Goal: Task Accomplishment & Management: Use online tool/utility

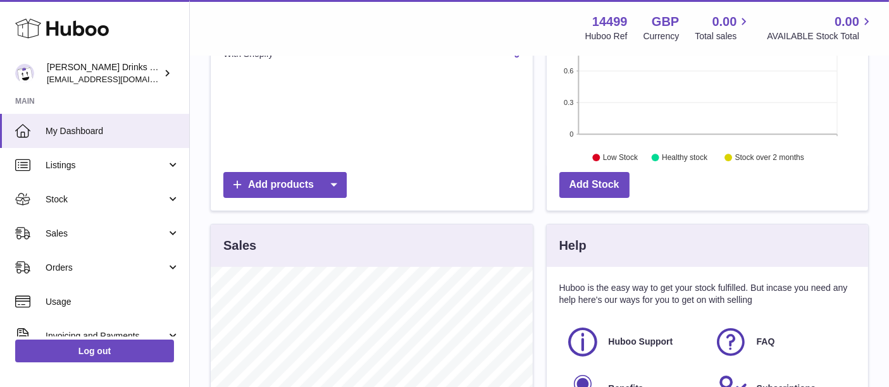
scroll to position [314, 0]
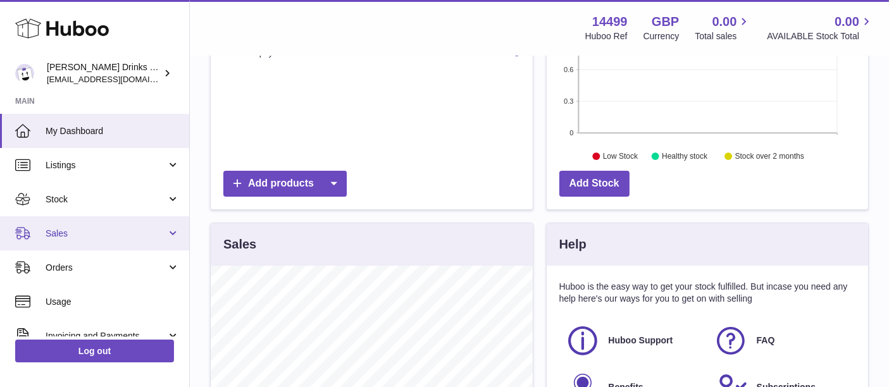
click at [114, 226] on link "Sales" at bounding box center [94, 233] width 189 height 34
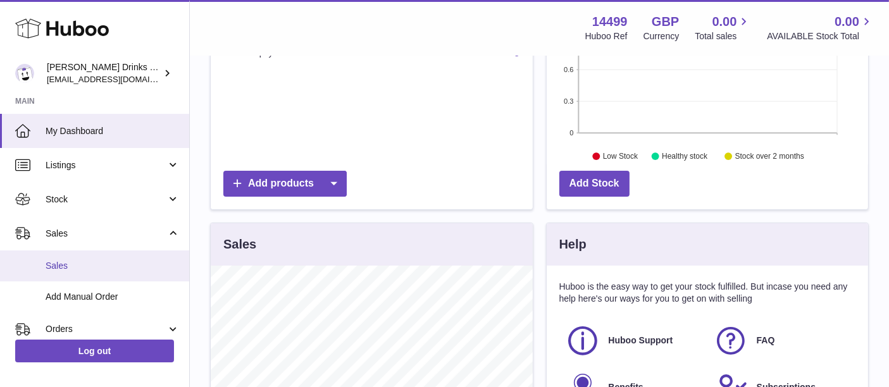
scroll to position [214, 0]
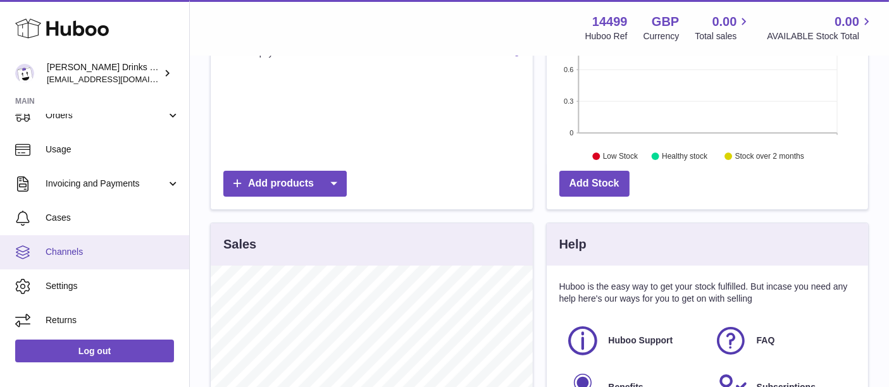
click at [97, 253] on span "Channels" at bounding box center [113, 252] width 134 height 12
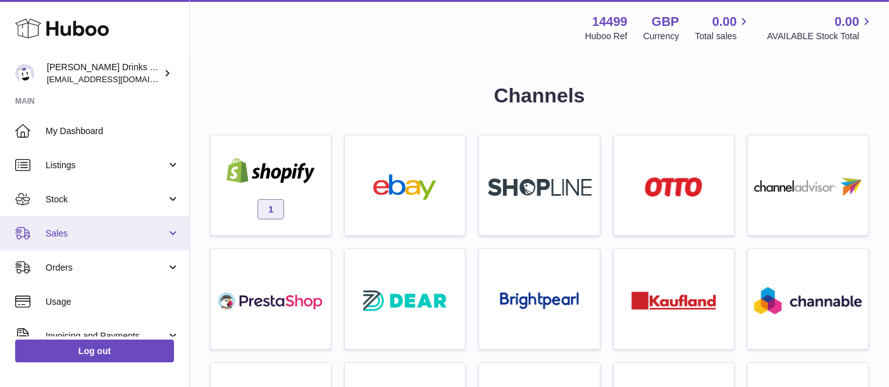
click at [71, 228] on span "Sales" at bounding box center [106, 234] width 121 height 12
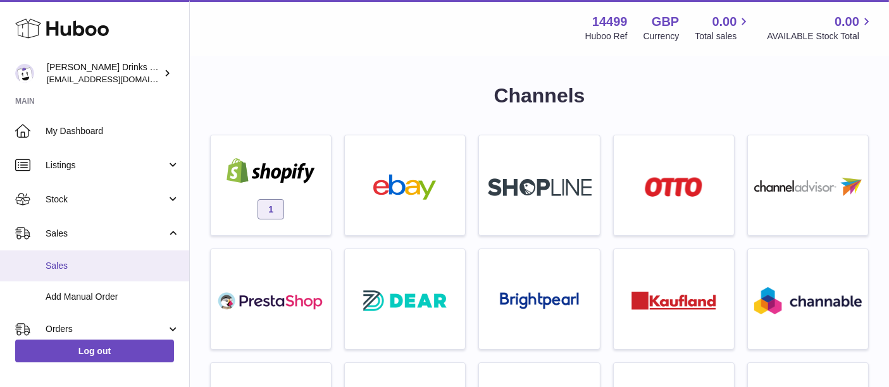
scroll to position [121, 0]
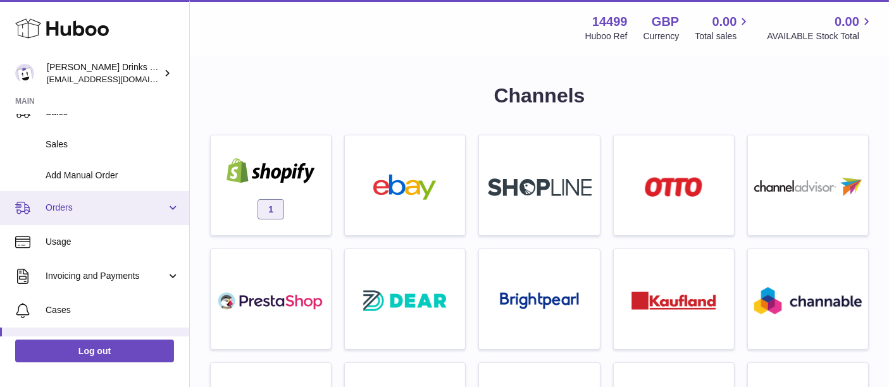
click at [56, 210] on span "Orders" at bounding box center [106, 208] width 121 height 12
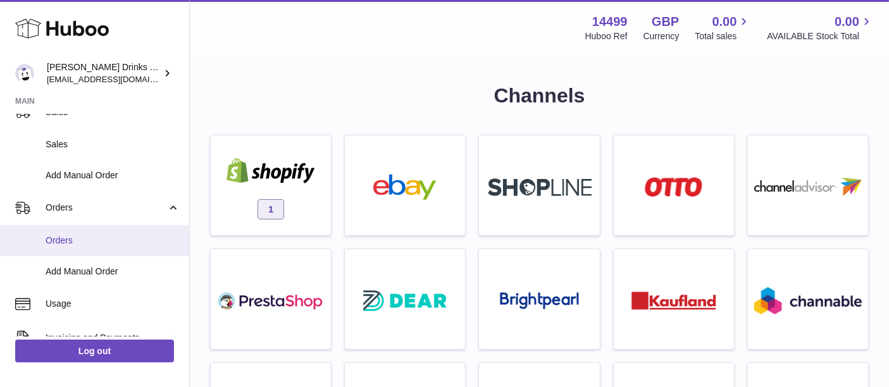
click at [63, 242] on span "Orders" at bounding box center [113, 241] width 134 height 12
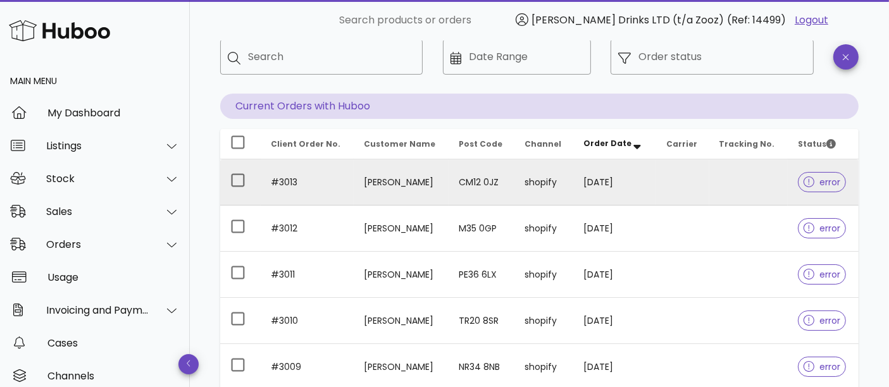
click at [344, 188] on td "#3013" at bounding box center [307, 182] width 93 height 46
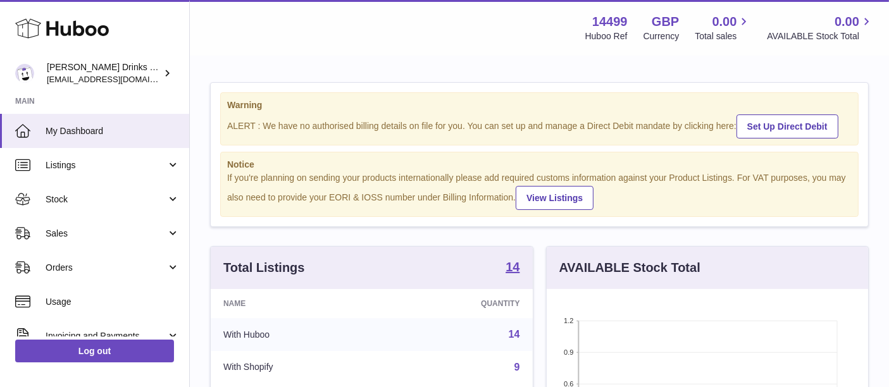
scroll to position [197, 322]
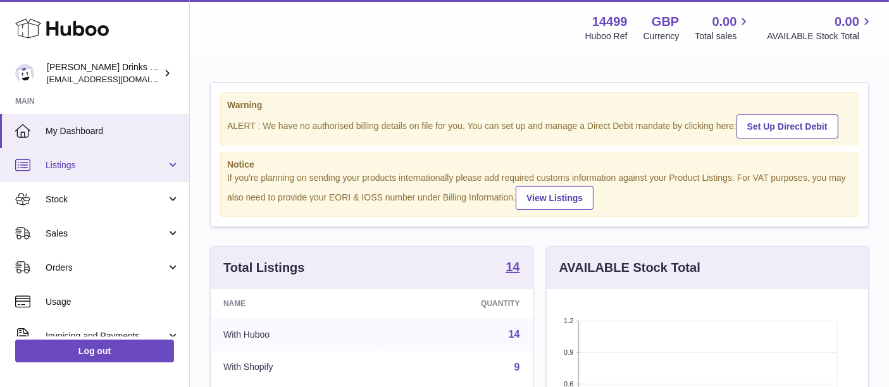
click at [74, 165] on span "Listings" at bounding box center [106, 165] width 121 height 12
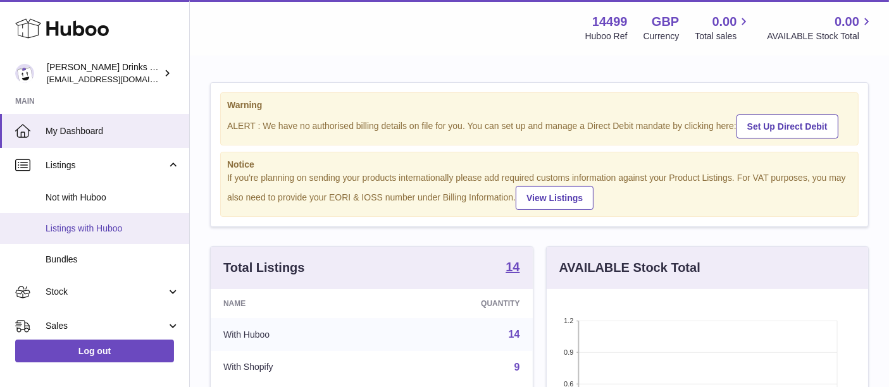
click at [74, 225] on span "Listings with Huboo" at bounding box center [113, 229] width 134 height 12
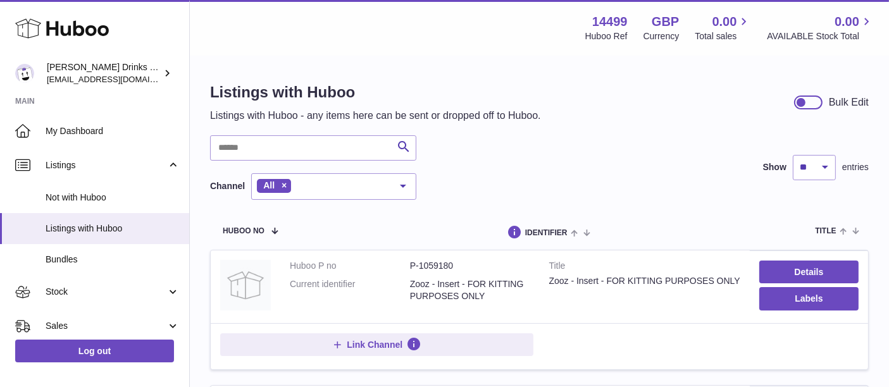
click at [242, 104] on div "Listings with Huboo Listings with Huboo - any items here can be sent or dropped…" at bounding box center [375, 102] width 331 height 40
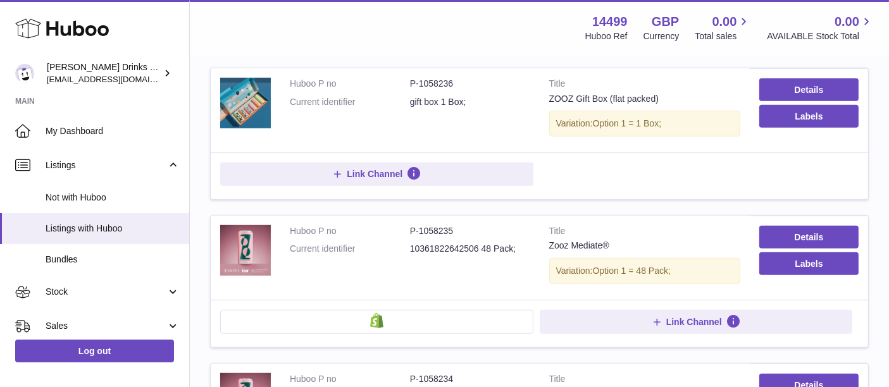
click at [242, 104] on img at bounding box center [245, 103] width 51 height 51
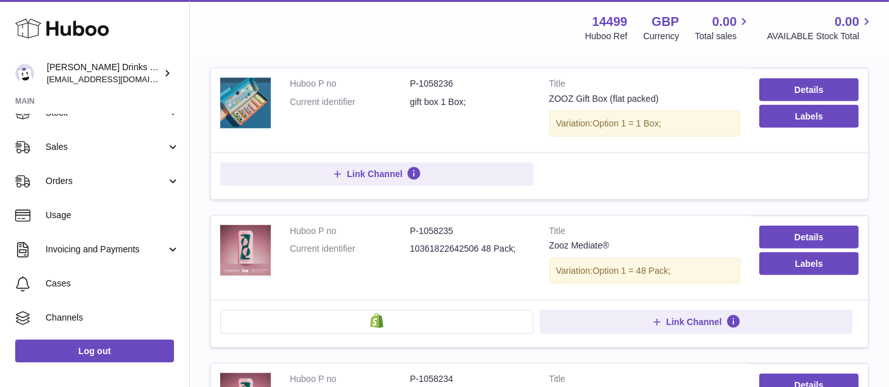
scroll to position [180, 0]
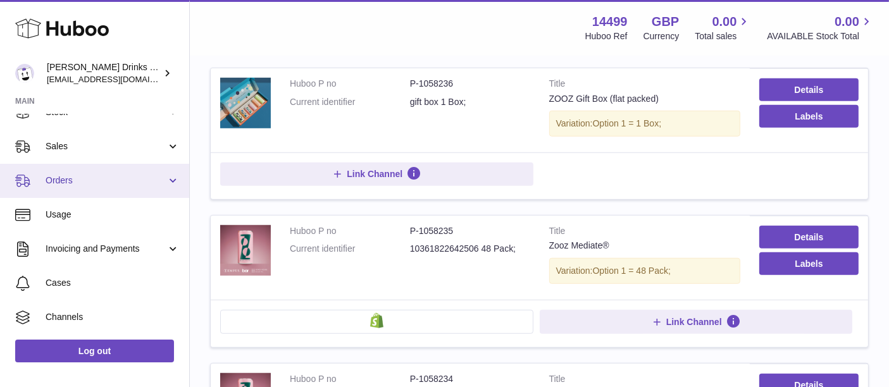
click at [120, 179] on span "Orders" at bounding box center [106, 181] width 121 height 12
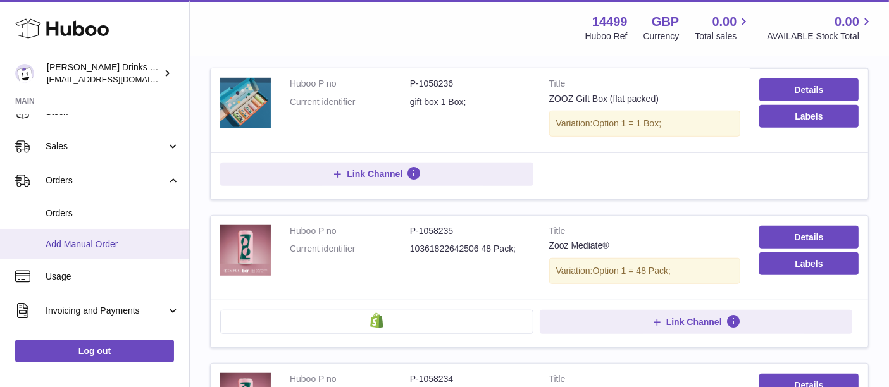
click at [114, 242] on span "Add Manual Order" at bounding box center [113, 244] width 134 height 12
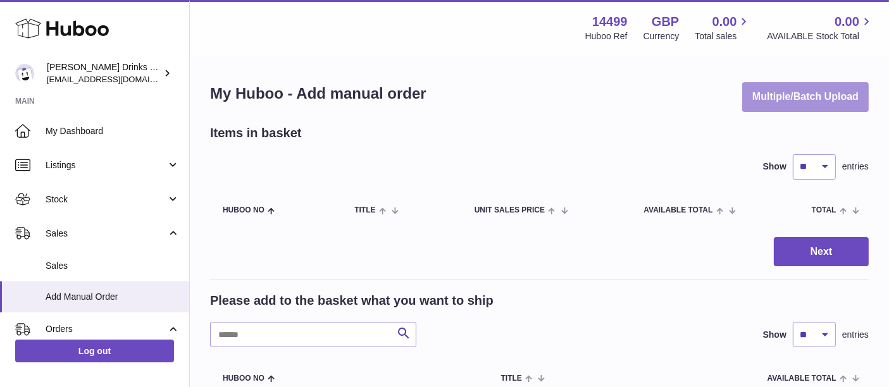
click at [748, 108] on button "Multiple/Batch Upload" at bounding box center [805, 97] width 127 height 30
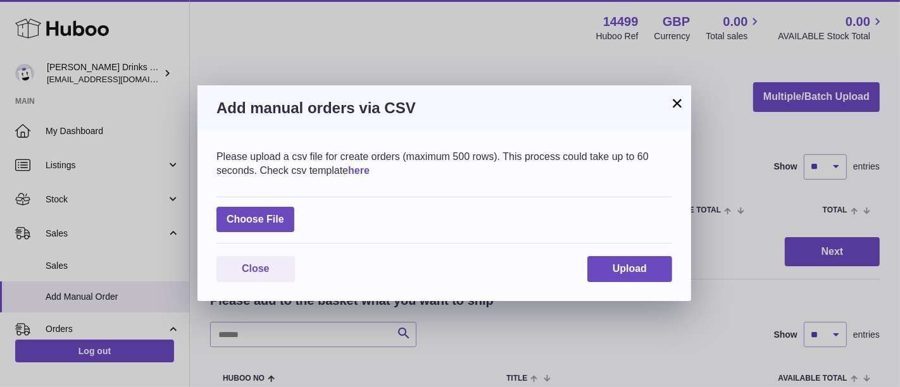
click at [369, 172] on link "here" at bounding box center [359, 170] width 22 height 11
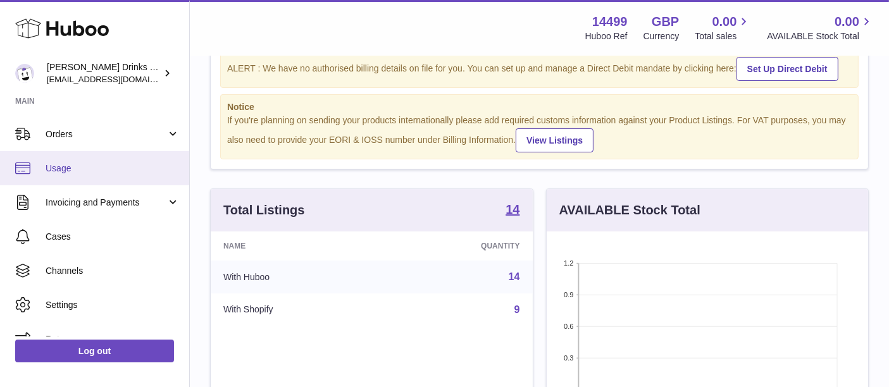
scroll to position [133, 0]
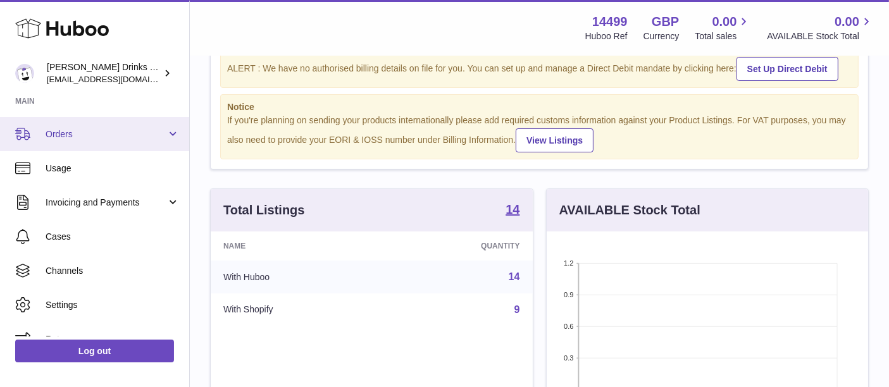
click at [95, 136] on span "Orders" at bounding box center [106, 134] width 121 height 12
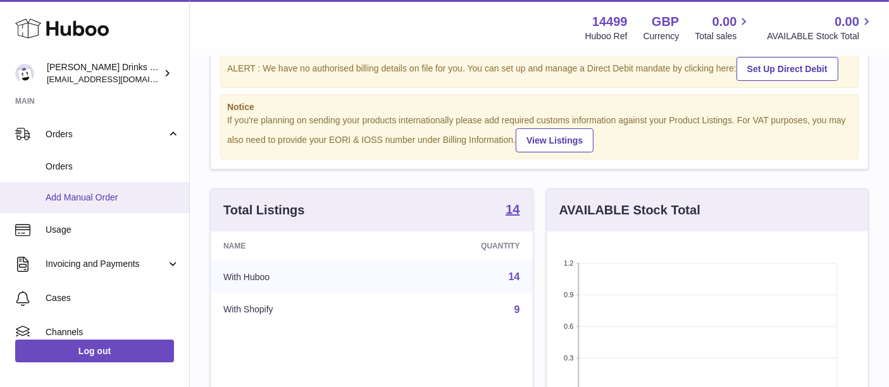
click at [96, 201] on span "Add Manual Order" at bounding box center [113, 198] width 134 height 12
